Goal: Check status: Check status

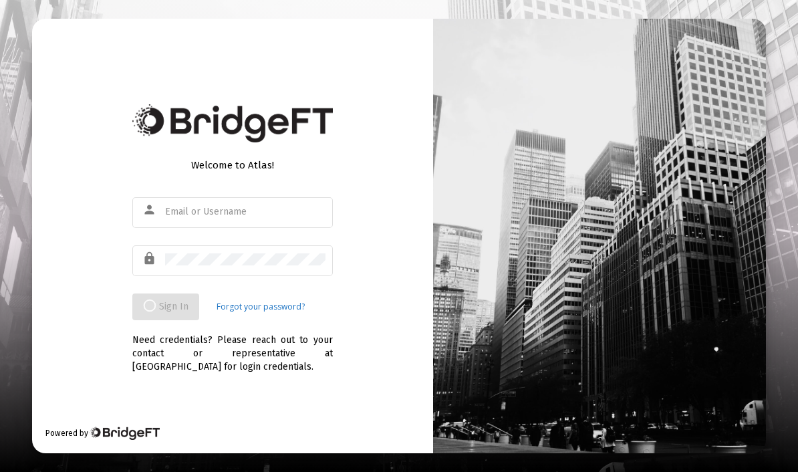
scroll to position [55, 0]
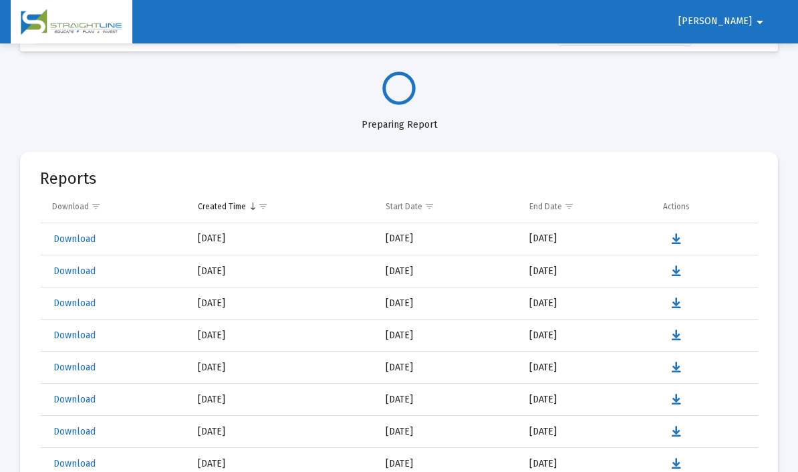
select select "View all"
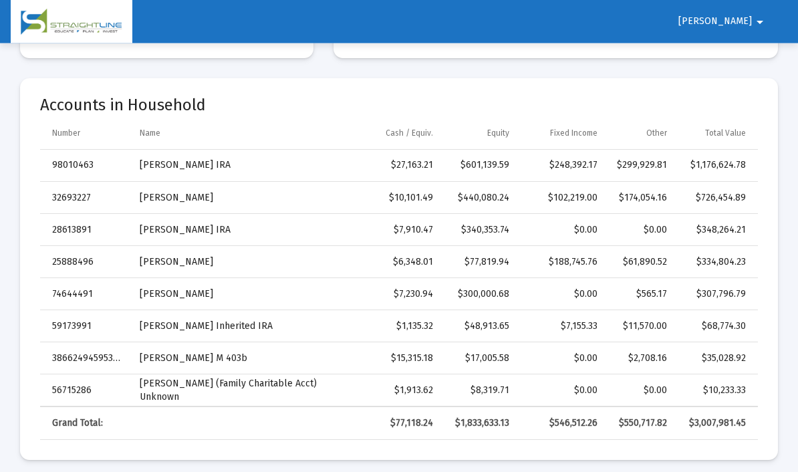
scroll to position [389, 0]
click at [170, 299] on td "[PERSON_NAME]" at bounding box center [242, 294] width 225 height 32
click at [728, 296] on div "$307,796.79" at bounding box center [716, 293] width 60 height 13
click at [73, 294] on td "74644491" at bounding box center [85, 294] width 90 height 32
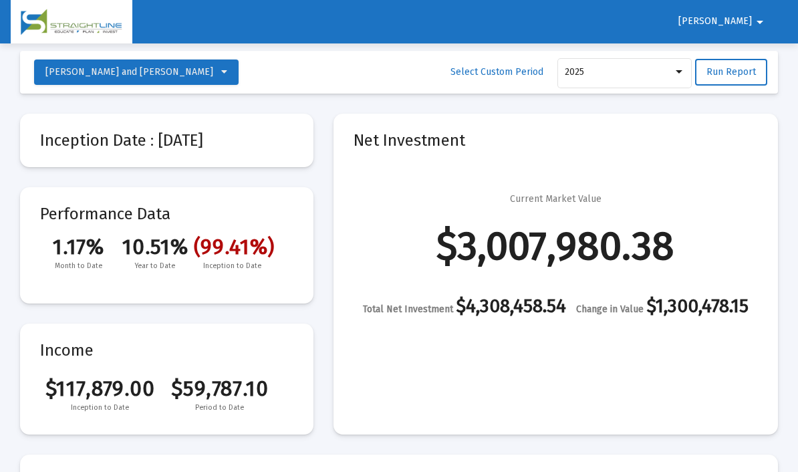
scroll to position [0, 0]
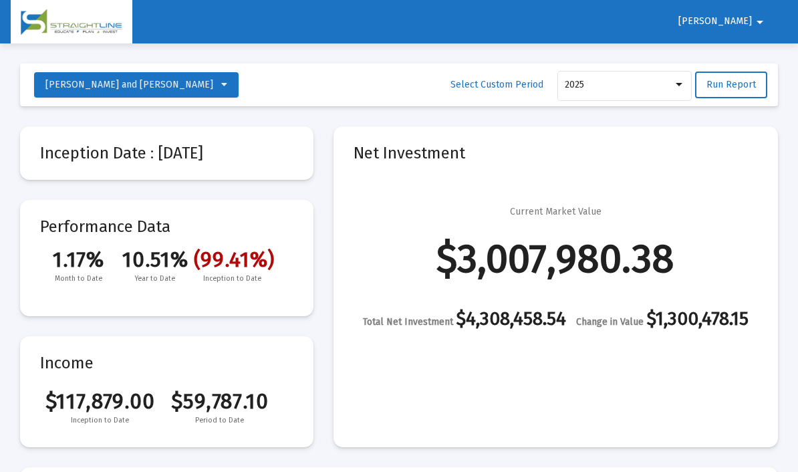
click at [221, 87] on icon at bounding box center [224, 84] width 6 height 9
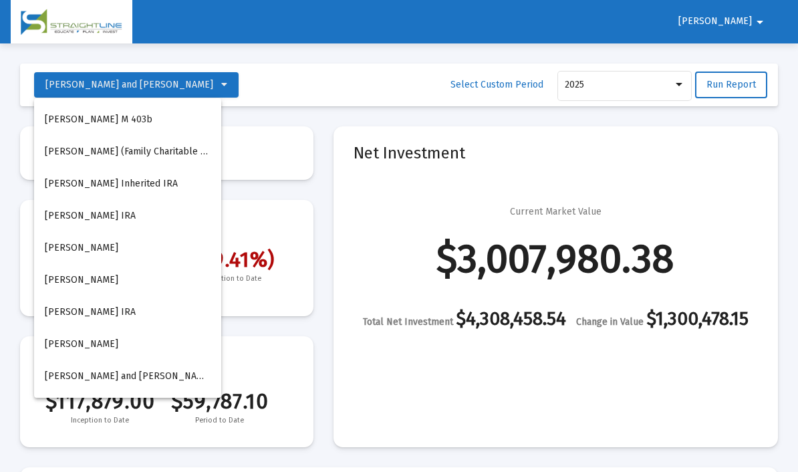
click at [102, 285] on button "[PERSON_NAME]" at bounding box center [127, 280] width 187 height 32
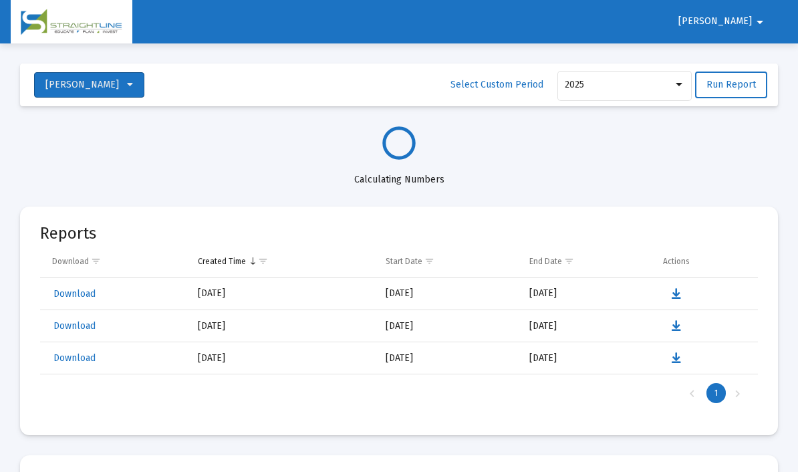
select select "View all"
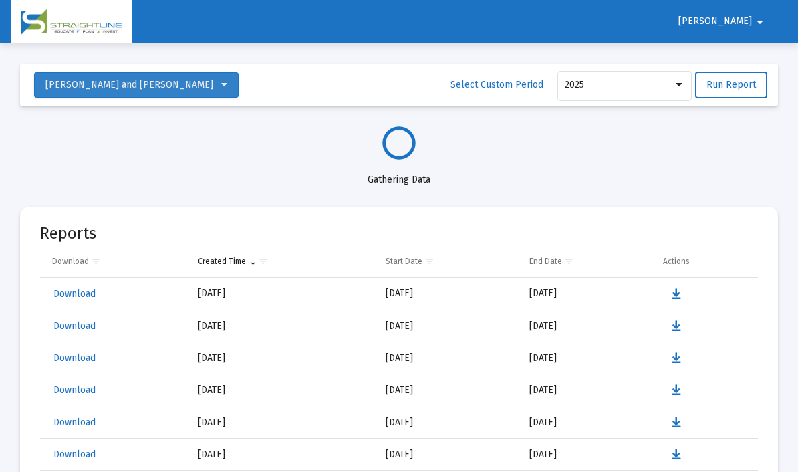
click at [194, 88] on button "[PERSON_NAME] and [PERSON_NAME]" at bounding box center [136, 84] width 204 height 25
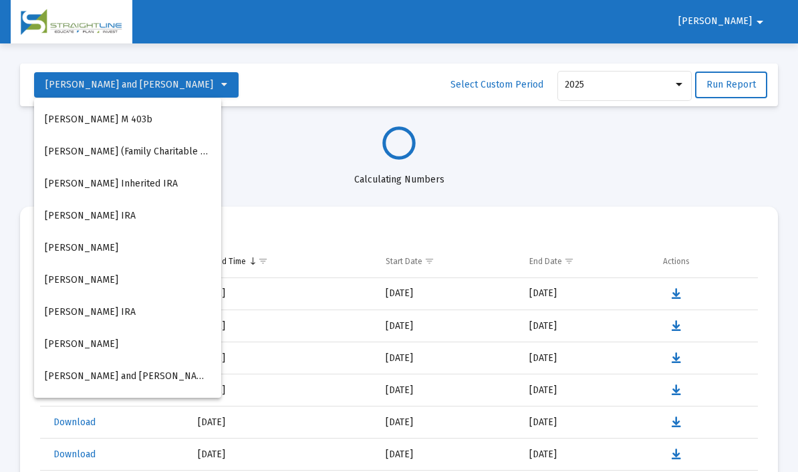
click at [118, 280] on button "[PERSON_NAME]" at bounding box center [127, 280] width 187 height 32
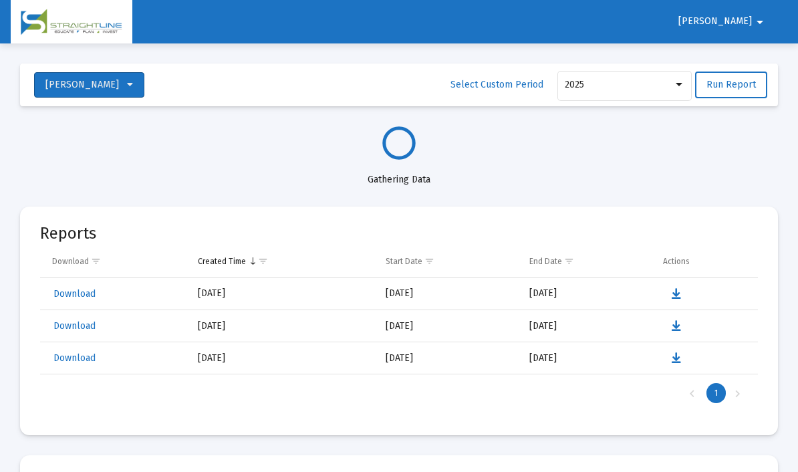
select select "View all"
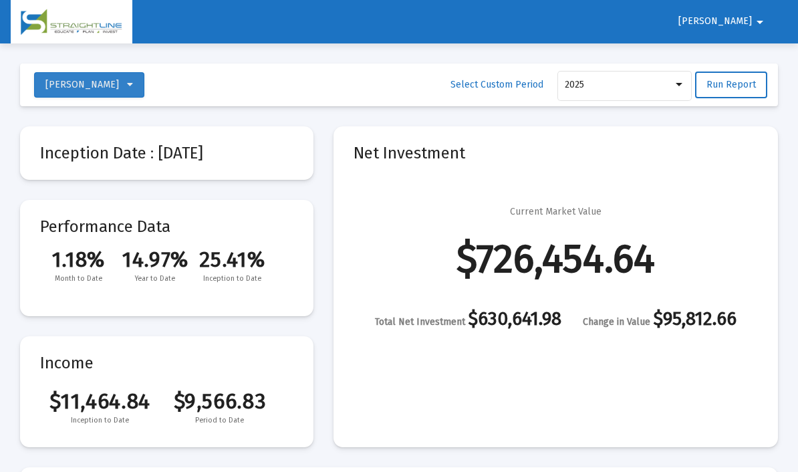
click at [122, 81] on span "[PERSON_NAME]" at bounding box center [89, 84] width 88 height 11
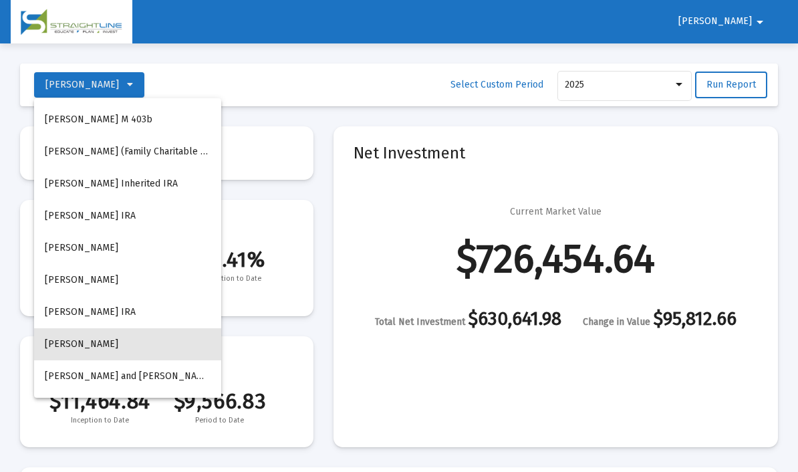
click at [103, 343] on button "[PERSON_NAME]" at bounding box center [127, 344] width 187 height 32
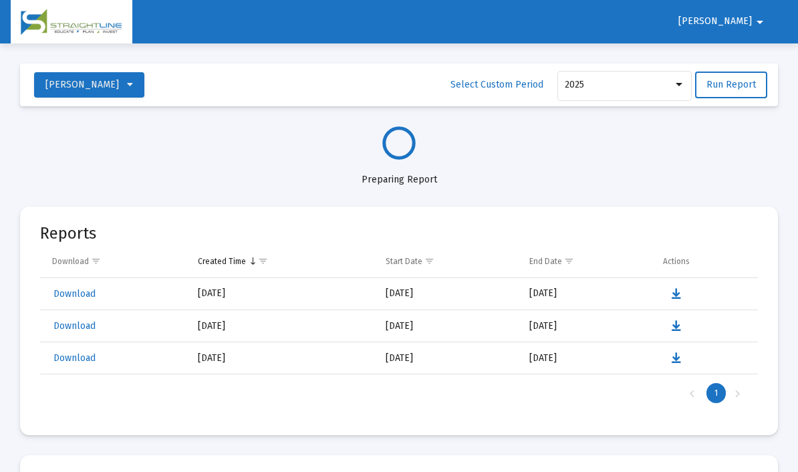
click at [20, 313] on mat-card "Reports Download Created Time Start Date End Date Actions Download [DATE] [DATE…" at bounding box center [399, 320] width 758 height 229
click at [114, 85] on span "[PERSON_NAME]" at bounding box center [82, 84] width 74 height 11
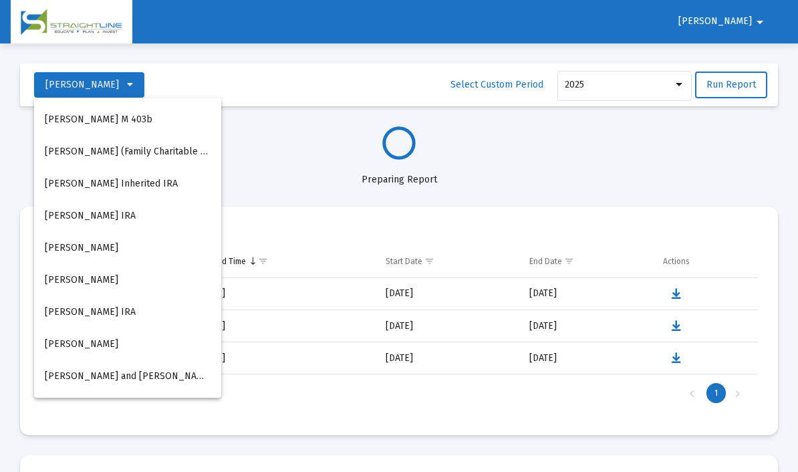
click at [154, 374] on span "[PERSON_NAME] and [PERSON_NAME]" at bounding box center [129, 375] width 168 height 11
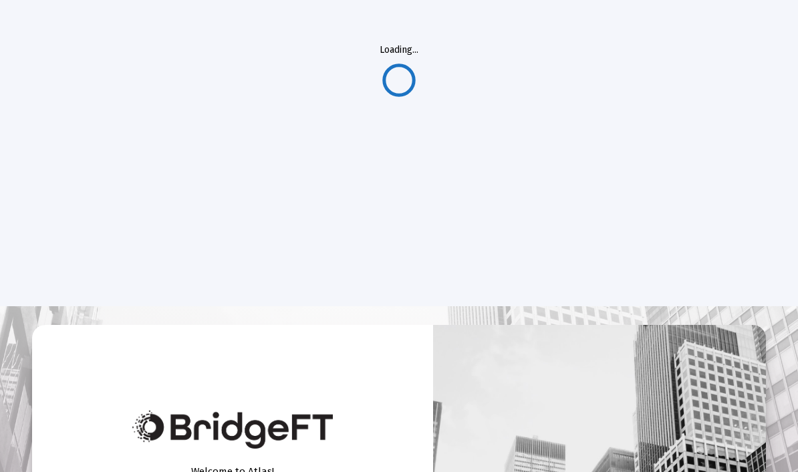
scroll to position [55, 0]
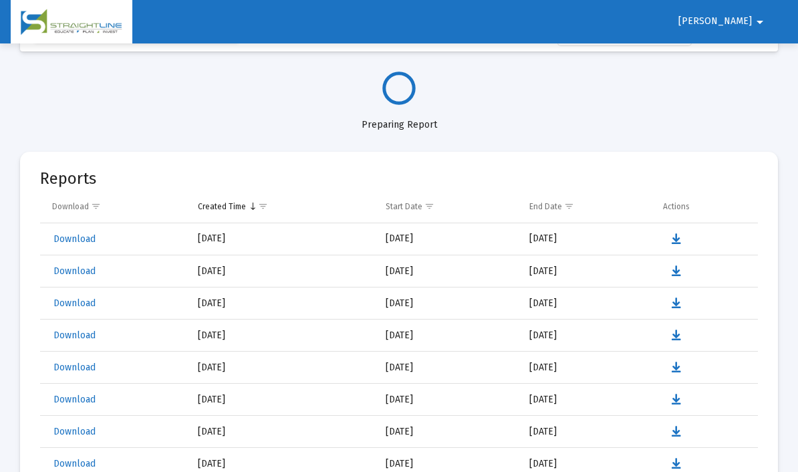
select select "View all"
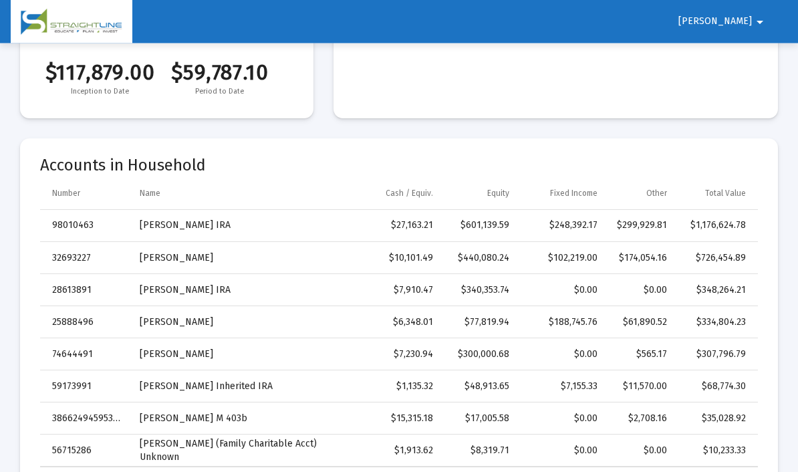
scroll to position [329, 0]
click at [182, 357] on td "[PERSON_NAME]" at bounding box center [242, 354] width 225 height 32
click at [71, 349] on td "74644491" at bounding box center [85, 354] width 90 height 32
click at [182, 355] on td "[PERSON_NAME]" at bounding box center [242, 354] width 225 height 32
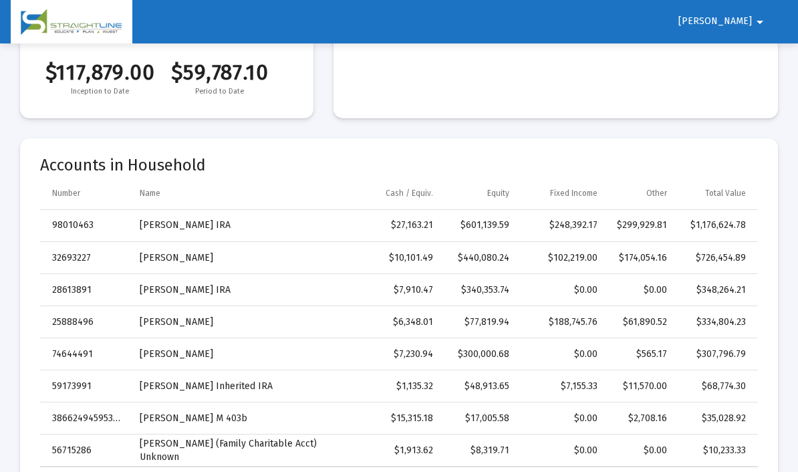
click at [118, 349] on td "74644491" at bounding box center [85, 354] width 90 height 32
click at [232, 365] on td "[PERSON_NAME]" at bounding box center [242, 354] width 225 height 32
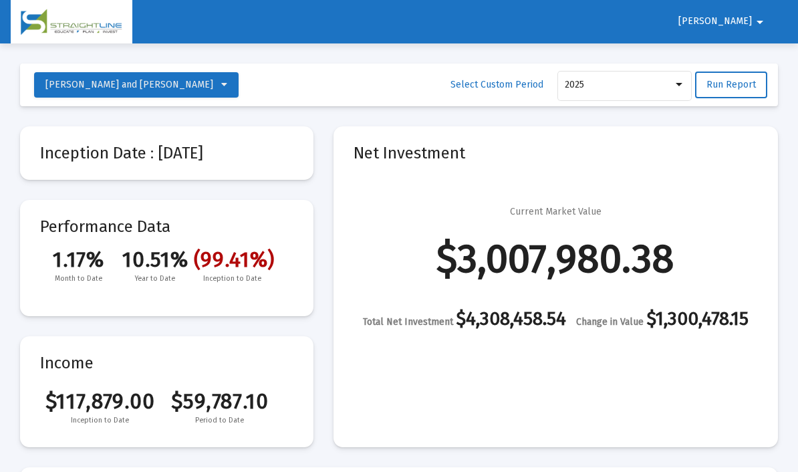
click at [184, 82] on span "[PERSON_NAME] and [PERSON_NAME]" at bounding box center [136, 84] width 182 height 11
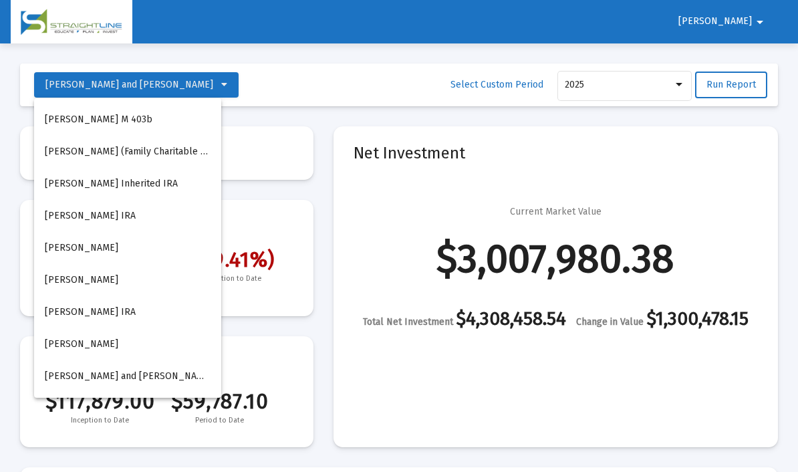
click at [346, 261] on div at bounding box center [399, 236] width 798 height 472
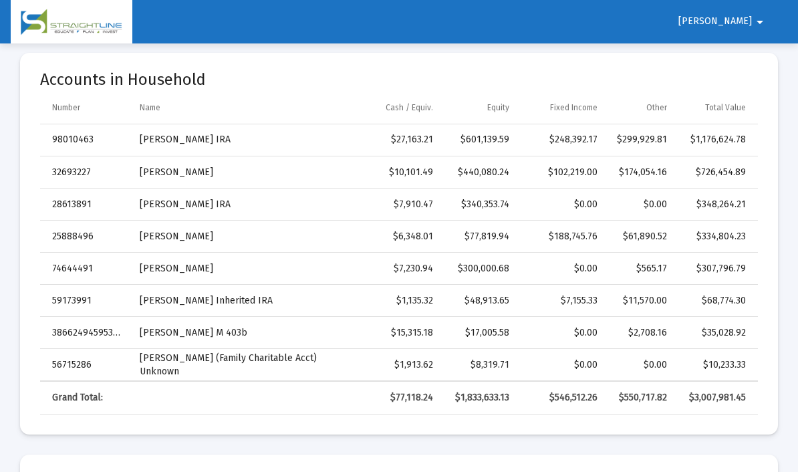
scroll to position [469, 0]
